Goal: Information Seeking & Learning: Learn about a topic

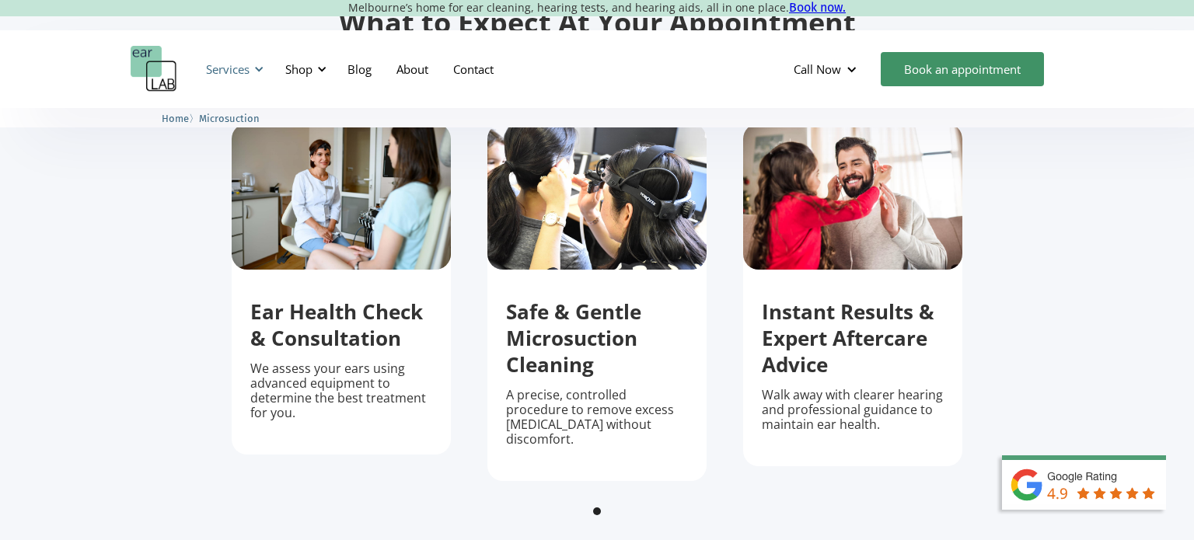
scroll to position [1190, 0]
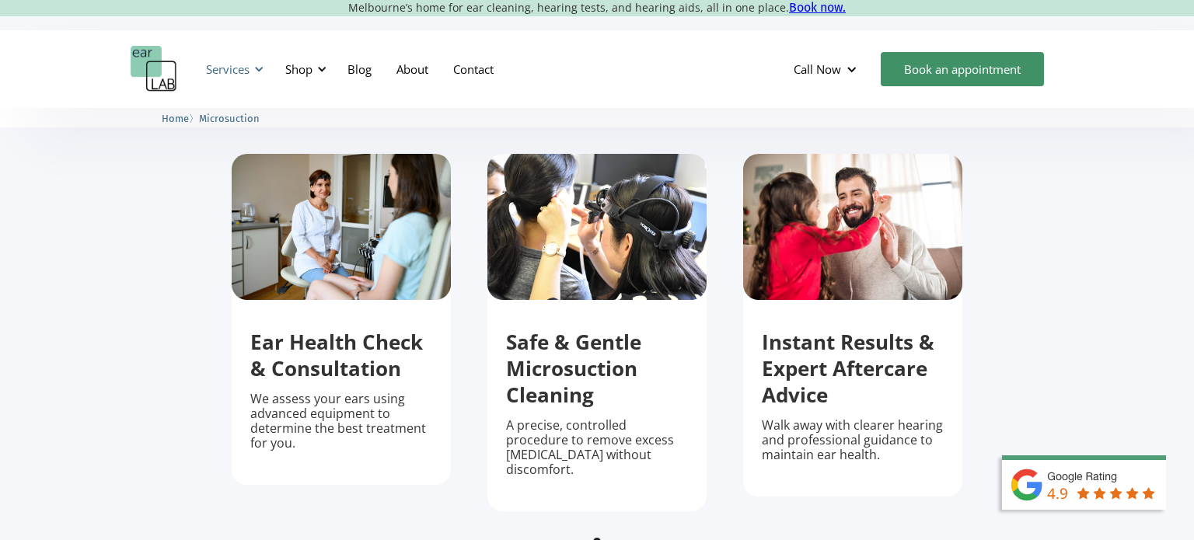
click at [253, 69] on div at bounding box center [258, 69] width 11 height 11
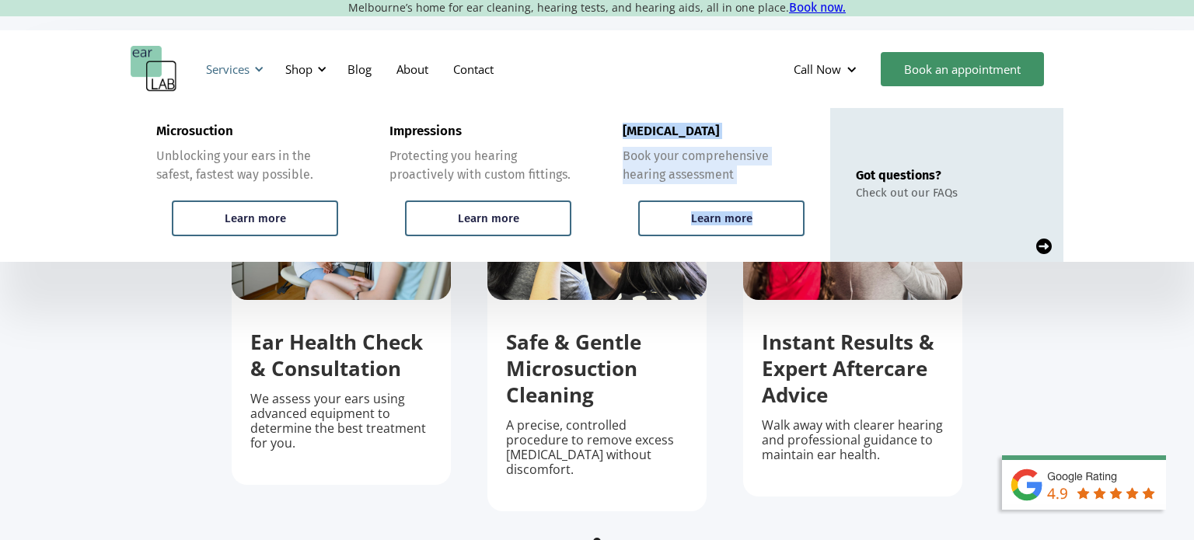
click at [197, 92] on div "Services Microsuction Unblocking your ears in the safest, fastest way possible.…" at bounding box center [233, 69] width 72 height 47
click at [284, 44] on div "Services Microsuction Unblocking your ears in the safest, fastest way possible.…" at bounding box center [597, 69] width 1194 height 78
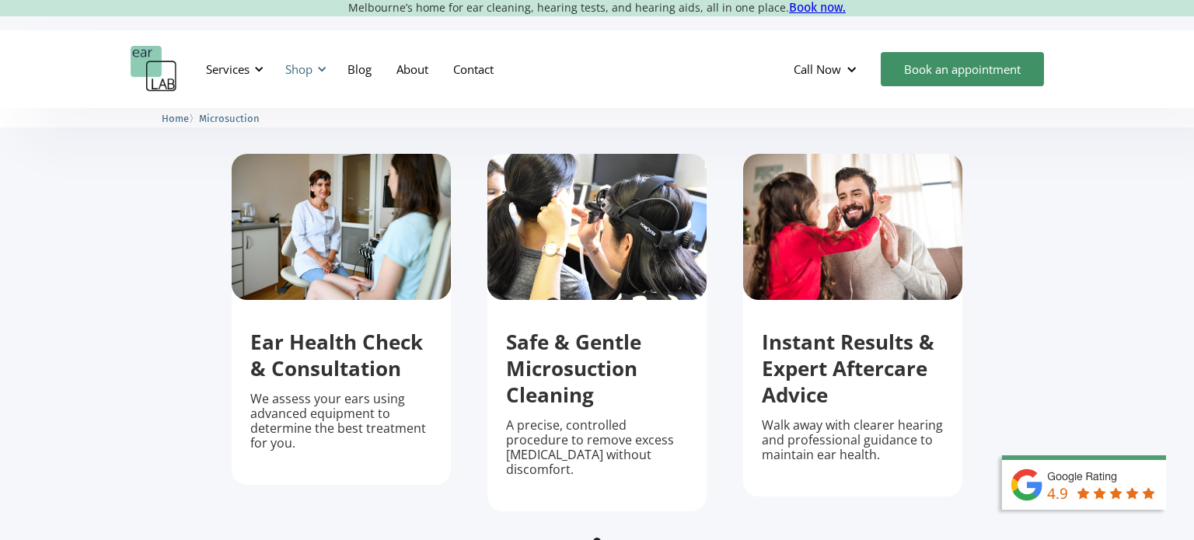
click at [316, 68] on div at bounding box center [321, 69] width 11 height 11
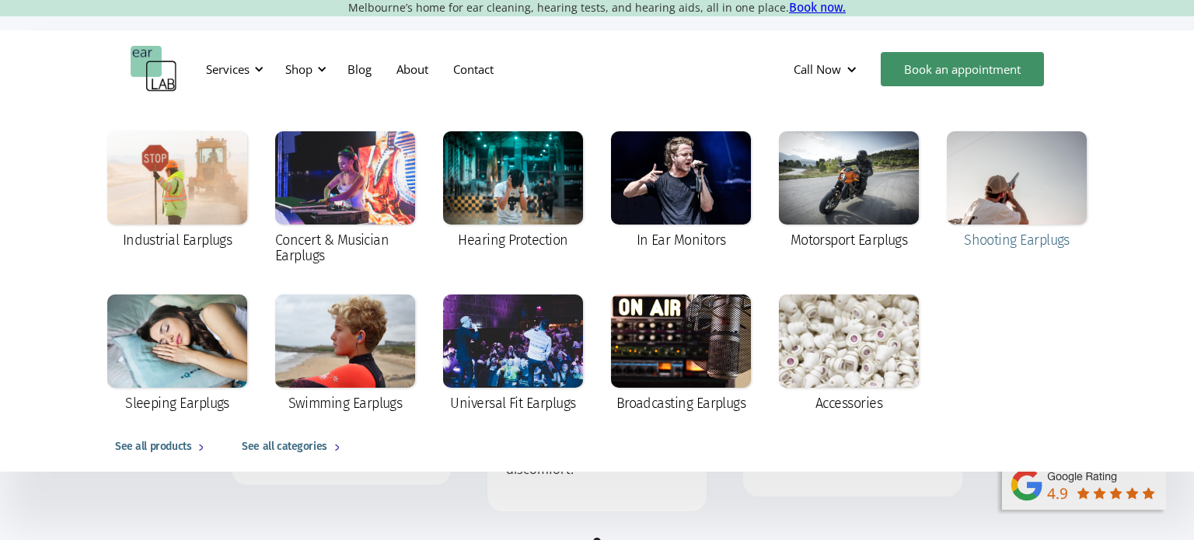
drag, startPoint x: 941, startPoint y: 199, endPoint x: 987, endPoint y: 170, distance: 54.8
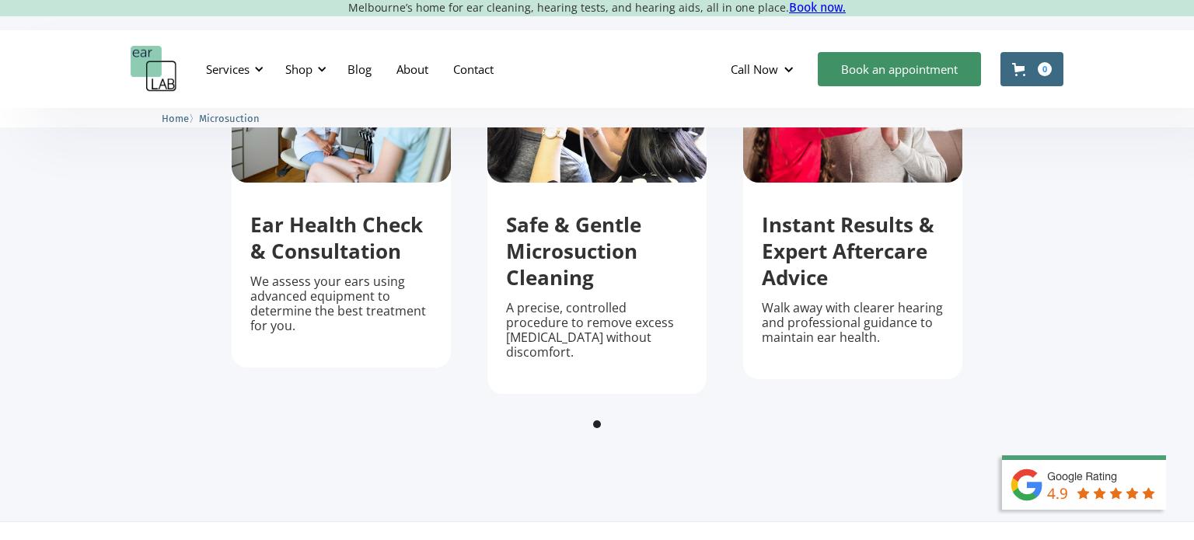
scroll to position [1300, 0]
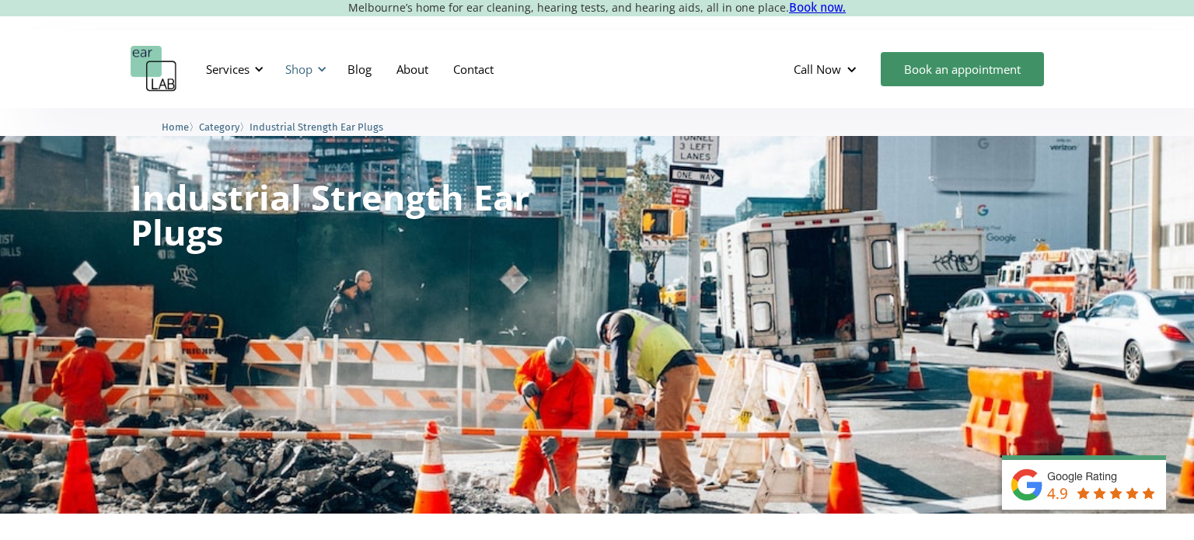
click at [323, 74] on div at bounding box center [321, 69] width 11 height 11
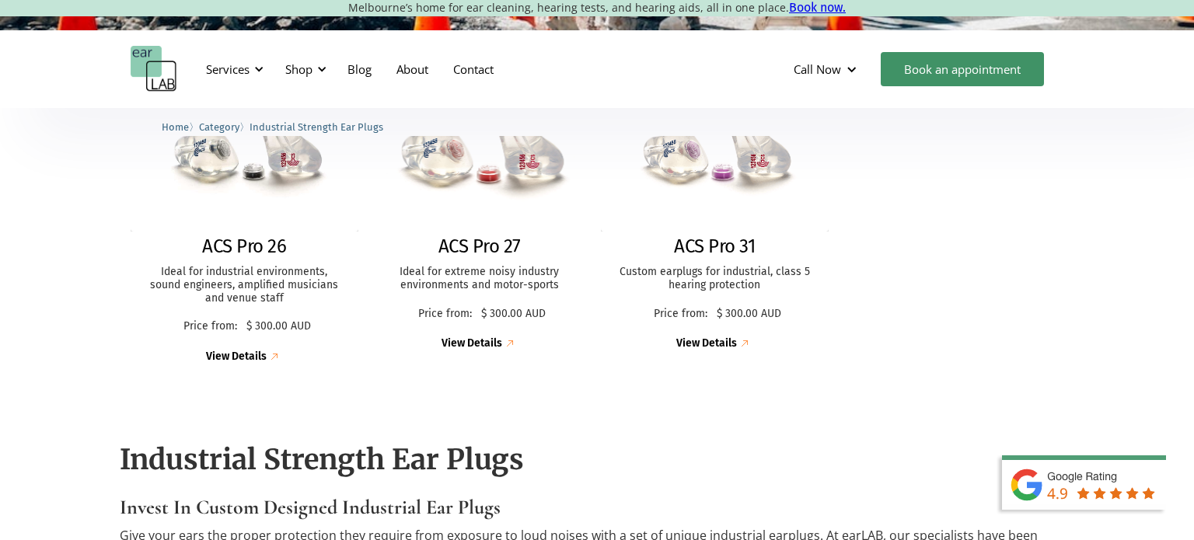
scroll to position [477, 0]
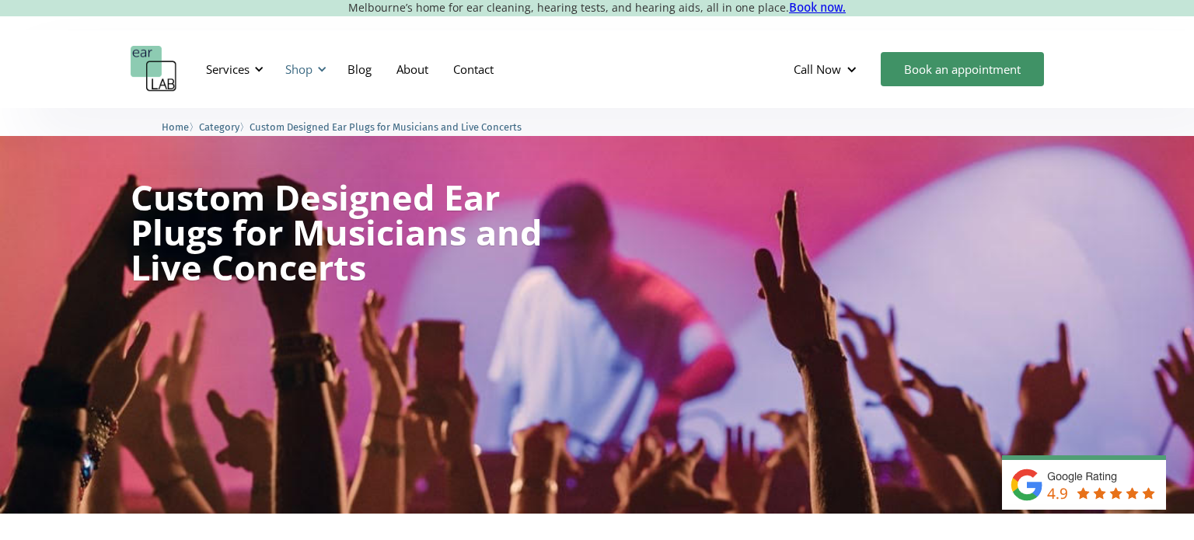
click at [320, 70] on div at bounding box center [321, 69] width 11 height 11
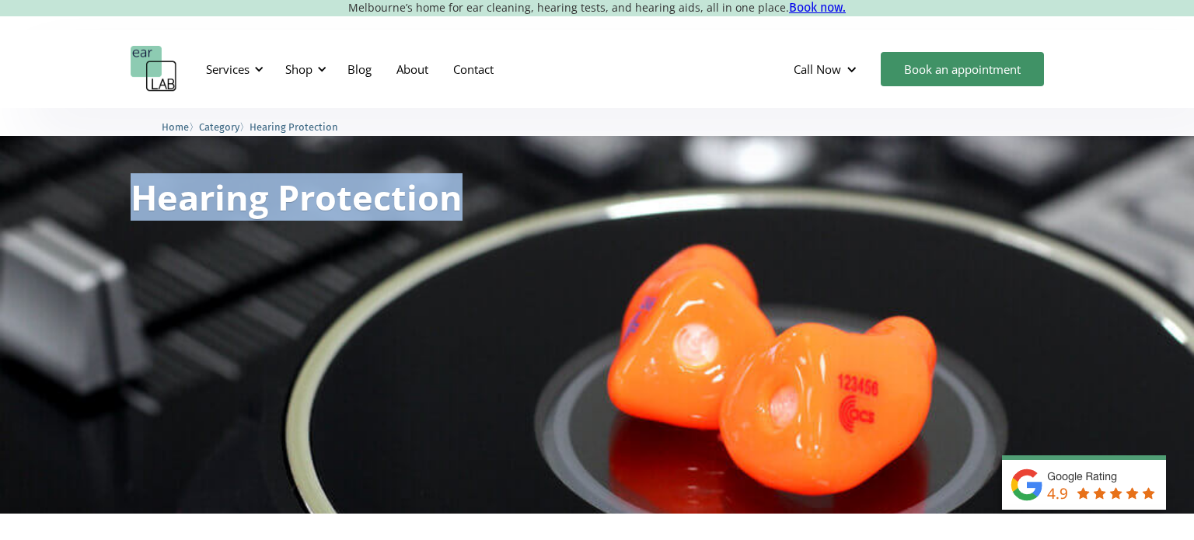
drag, startPoint x: 137, startPoint y: 193, endPoint x: 486, endPoint y: 194, distance: 349.0
click at [486, 194] on div "Hearing Protection Starting From" at bounding box center [338, 193] width 414 height 58
copy h1 "Hearing Protection"
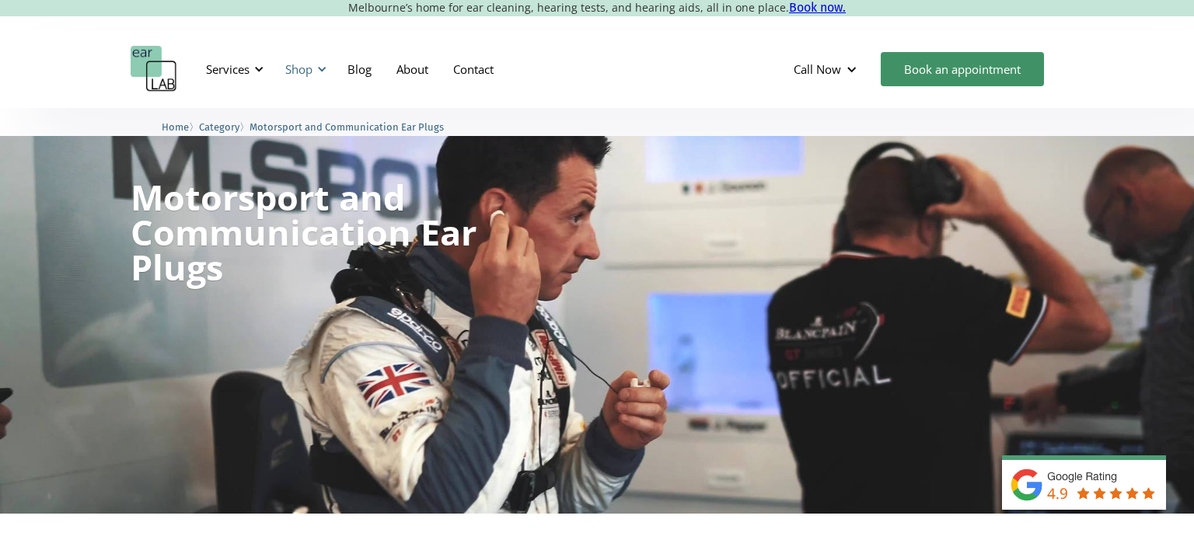
click at [323, 70] on div at bounding box center [321, 69] width 11 height 11
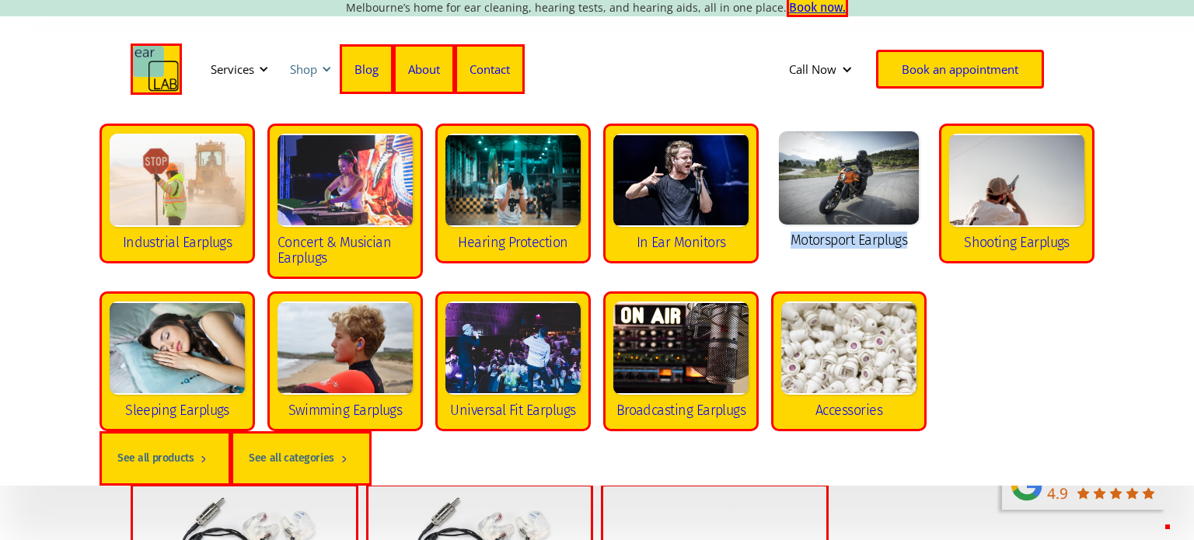
scroll to position [86, 0]
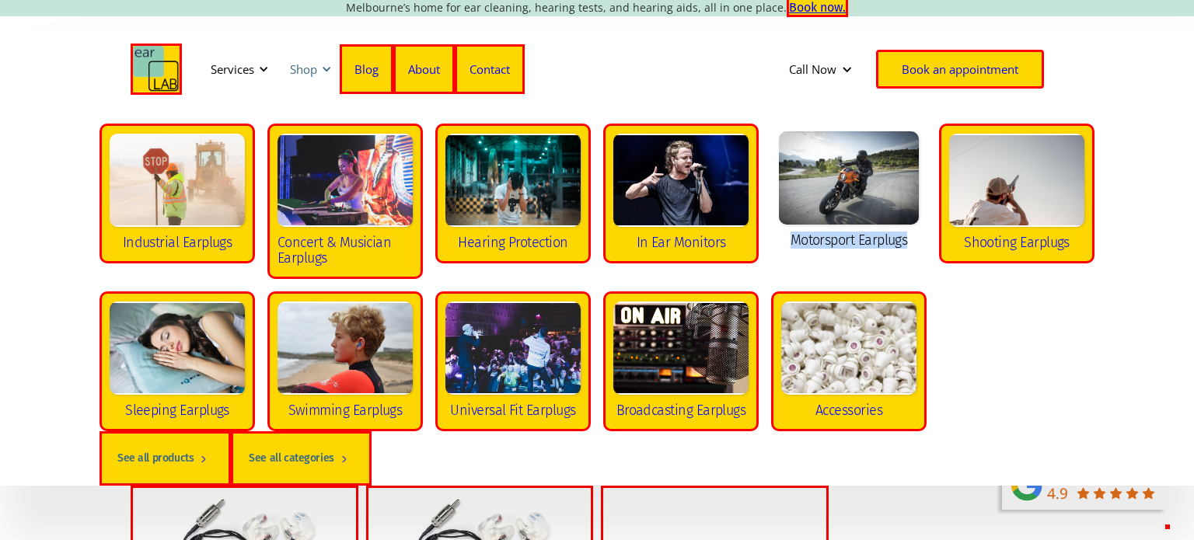
click at [319, 70] on div "Shop" at bounding box center [308, 69] width 55 height 47
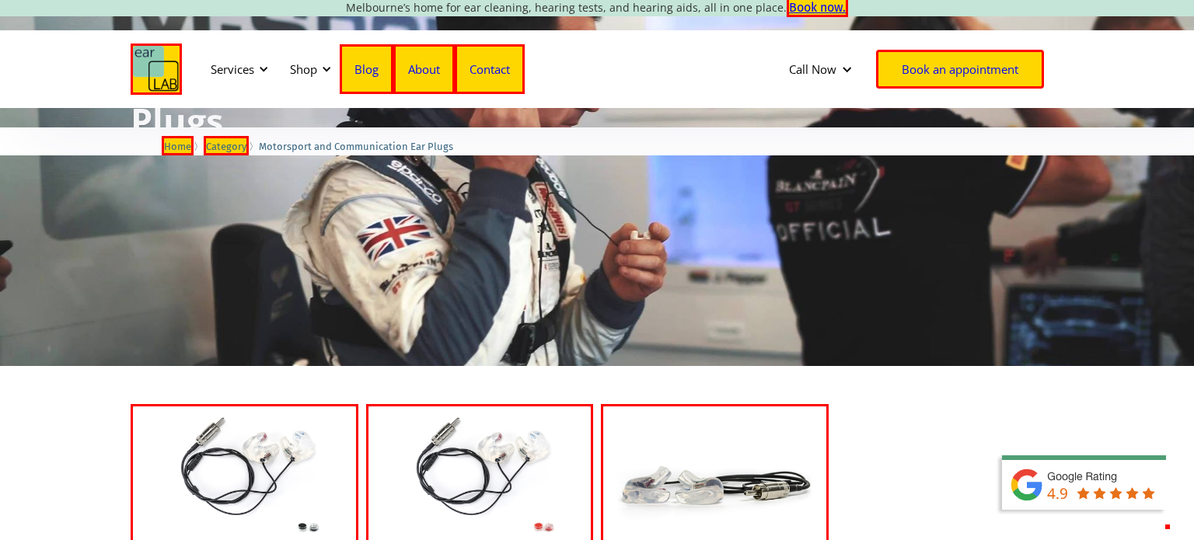
scroll to position [109, 0]
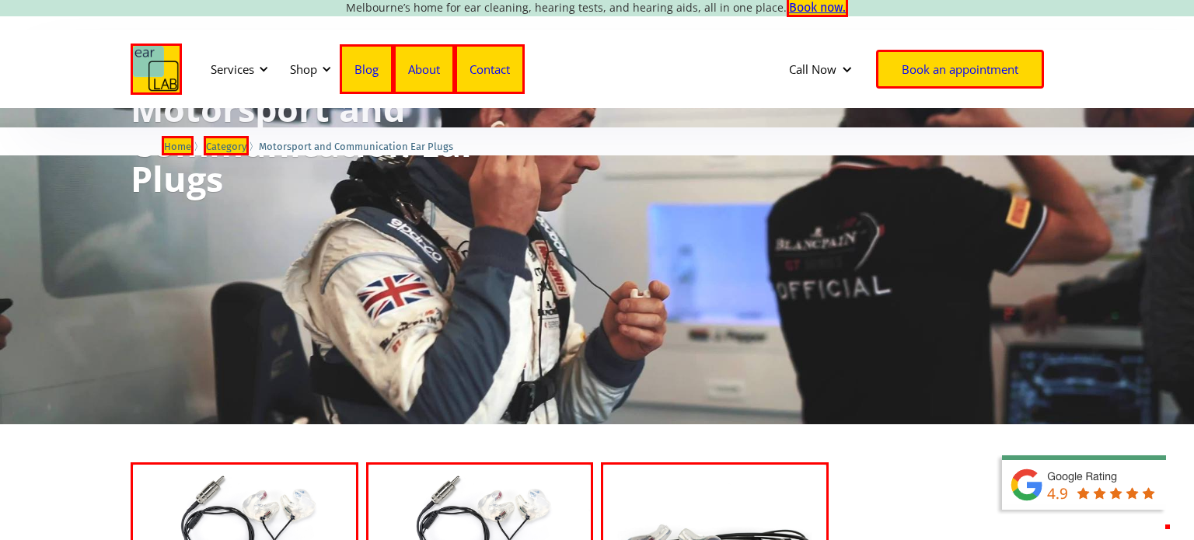
click at [112, 249] on div "Motorsport and Communication Ear Plugs Starting From" at bounding box center [597, 230] width 1194 height 389
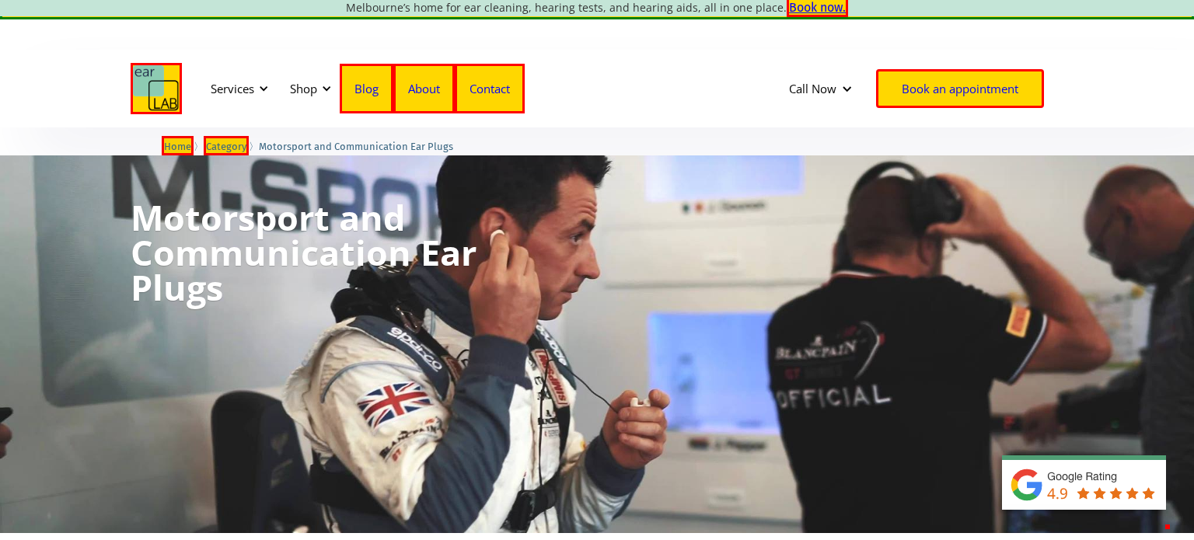
scroll to position [0, 0]
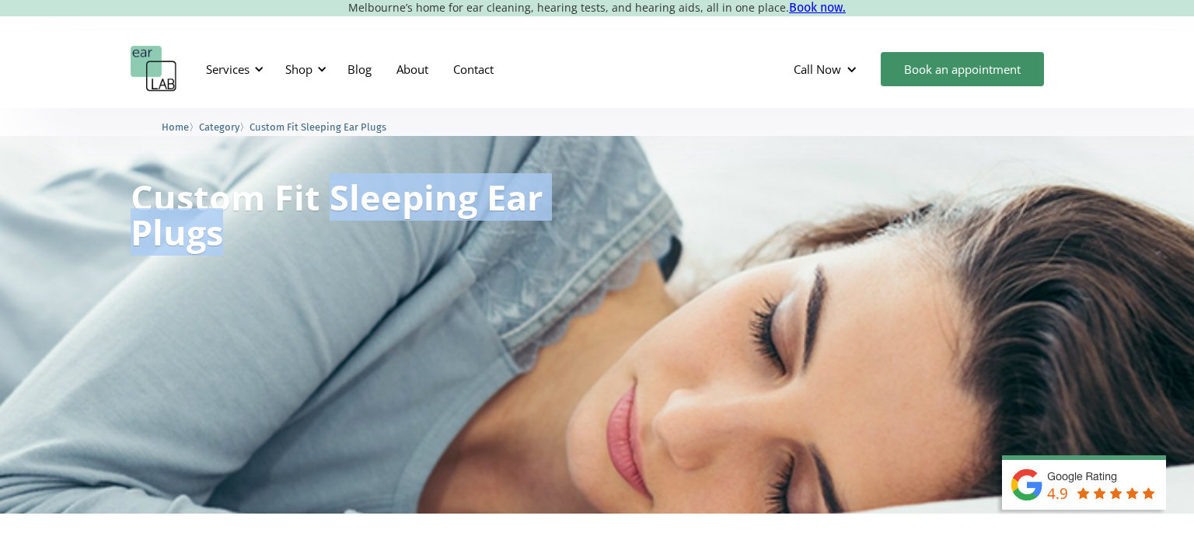
drag, startPoint x: 333, startPoint y: 193, endPoint x: 560, endPoint y: 228, distance: 228.9
click at [560, 228] on div "Custom Fit Sleeping Ear Plugs Starting From" at bounding box center [597, 218] width 933 height 109
copy h1 "Sleeping Ear Plugs"
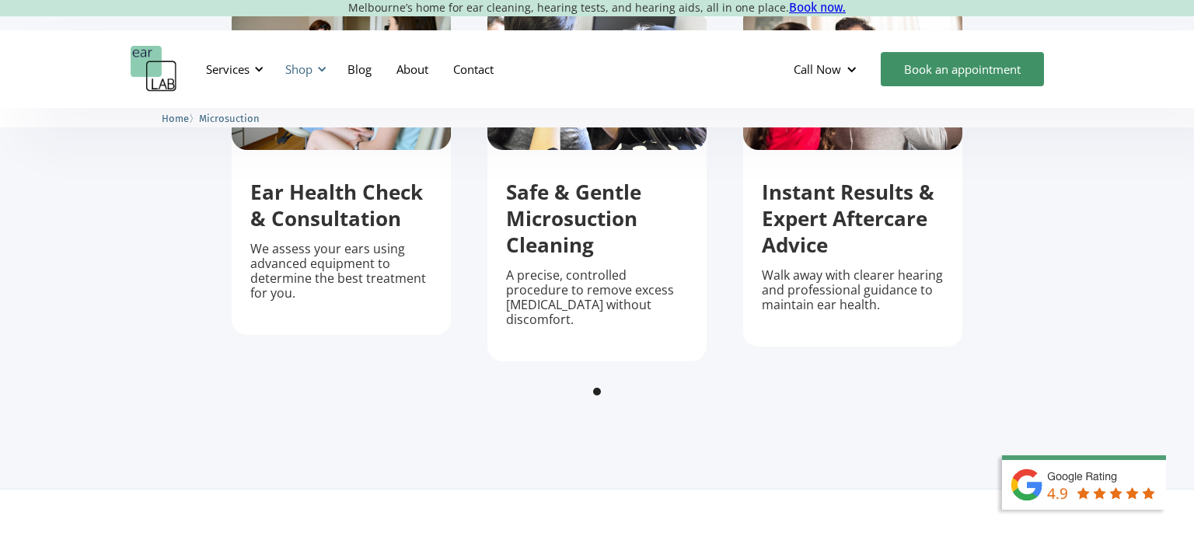
click at [321, 66] on div at bounding box center [321, 69] width 11 height 11
